Goal: Information Seeking & Learning: Understand process/instructions

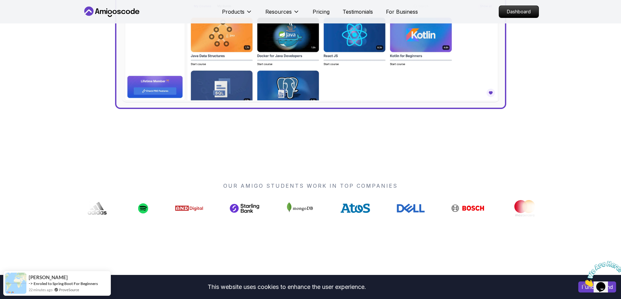
scroll to position [456, 0]
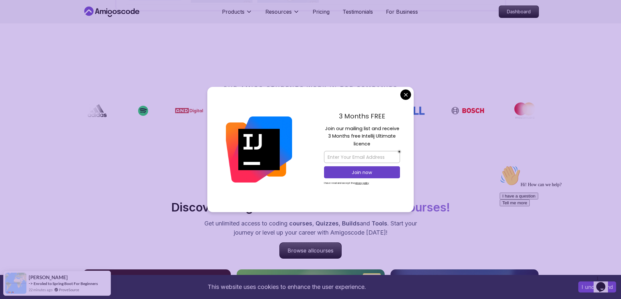
drag, startPoint x: 411, startPoint y: 95, endPoint x: 368, endPoint y: 94, distance: 42.7
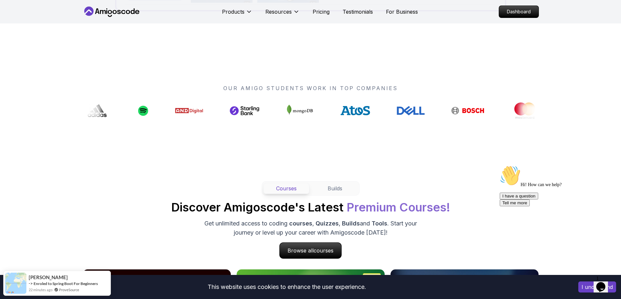
scroll to position [358, 0]
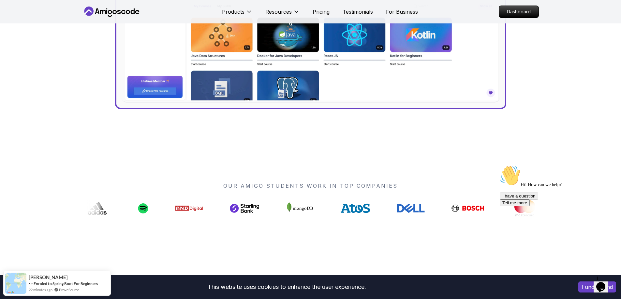
click at [104, 10] on icon at bounding box center [103, 12] width 6 height 4
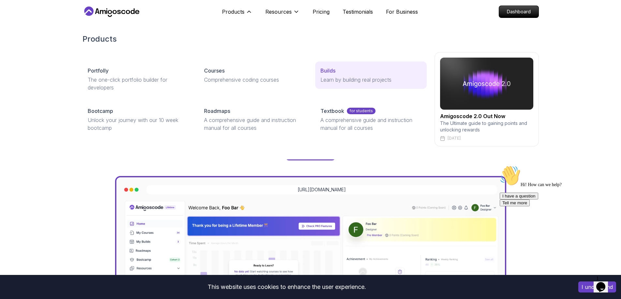
scroll to position [0, 0]
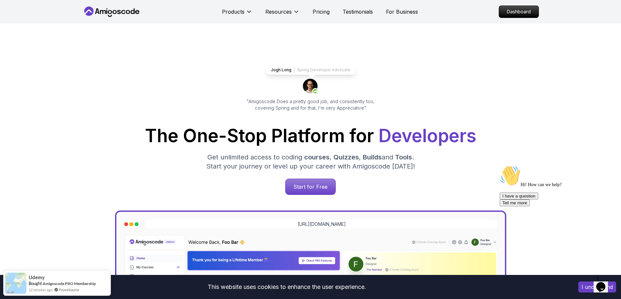
drag, startPoint x: 88, startPoint y: 70, endPoint x: 104, endPoint y: 63, distance: 17.2
click at [88, 70] on div "Jogh Long Spring Developer Advocate "Amigoscode Does a pretty good job, and con…" at bounding box center [310, 266] width 456 height 486
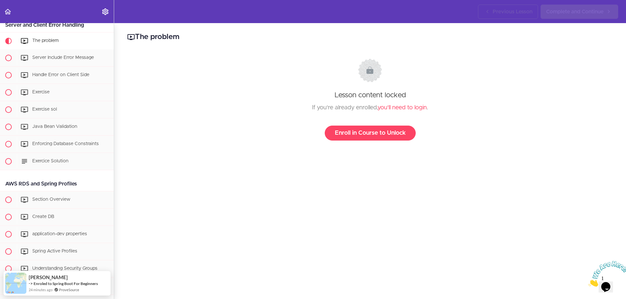
drag, startPoint x: 332, startPoint y: 88, endPoint x: 408, endPoint y: 93, distance: 76.7
click at [408, 93] on div "Lesson content locked If you're already enrolled, you'll need to login . Enroll…" at bounding box center [369, 100] width 473 height 82
click at [328, 107] on div "If you're already enrolled, you'll need to login ." at bounding box center [369, 108] width 473 height 10
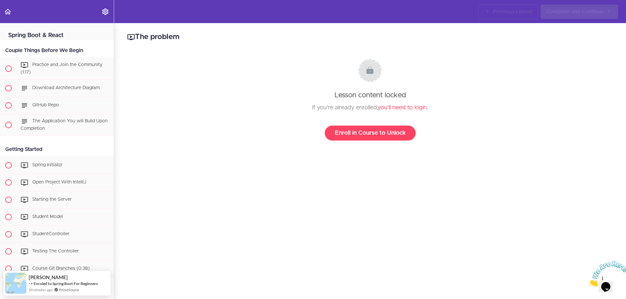
click at [29, 37] on h2 "Spring Boot & React" at bounding box center [57, 31] width 114 height 17
click at [109, 9] on link "Settings Menu" at bounding box center [105, 11] width 16 height 23
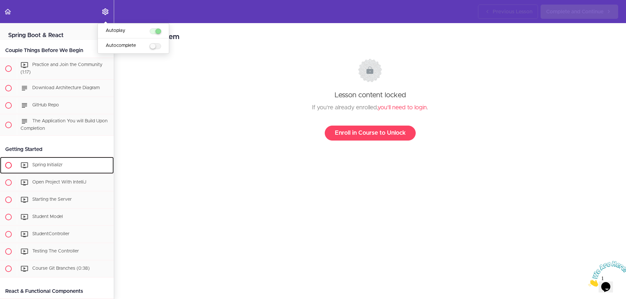
click at [50, 160] on div "Spring Initializr" at bounding box center [65, 165] width 97 height 14
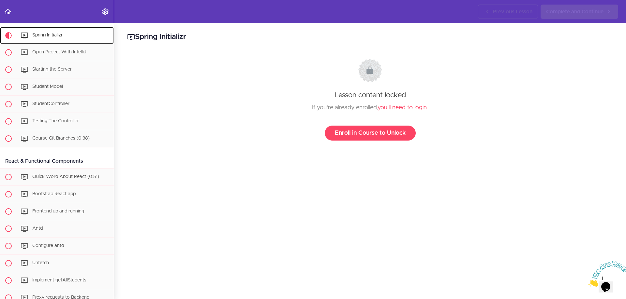
scroll to position [132, 0]
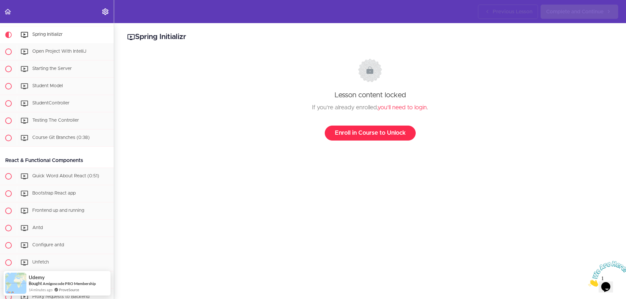
click at [354, 131] on link "Enroll in Course to Unlock" at bounding box center [370, 133] width 91 height 15
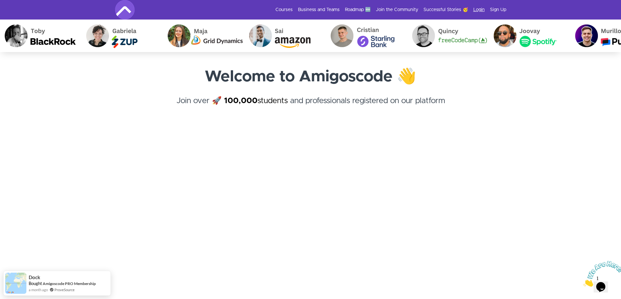
click at [476, 10] on link "Login" at bounding box center [478, 10] width 11 height 7
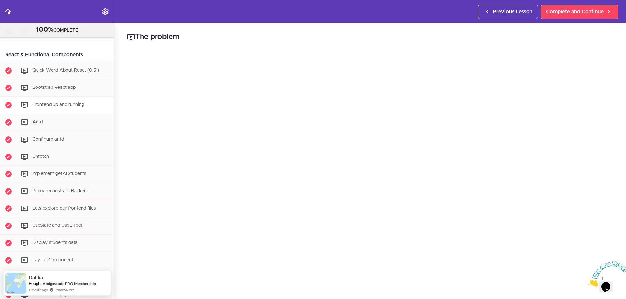
scroll to position [261, 0]
click at [61, 91] on div "Bootstrap React app" at bounding box center [65, 88] width 97 height 14
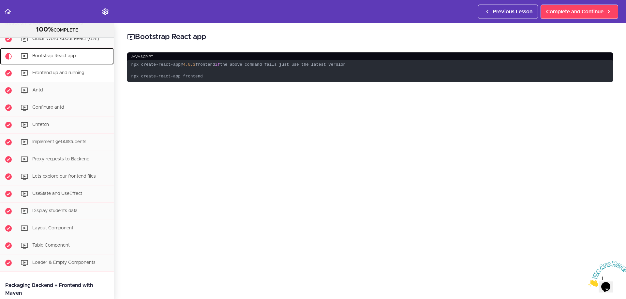
scroll to position [293, 0]
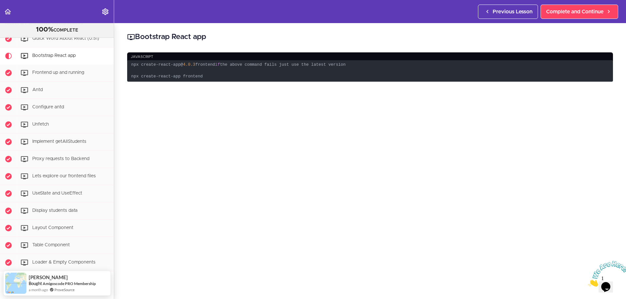
drag, startPoint x: 222, startPoint y: 66, endPoint x: 119, endPoint y: 64, distance: 103.3
click at [119, 64] on div "Bootstrap React app javascript npx create-react-app@ 4.0 .3 frontend if the abo…" at bounding box center [370, 161] width 512 height 276
copy code "npx create-react-app@ 4.0 .3 frontend"
